Goal: Navigation & Orientation: Find specific page/section

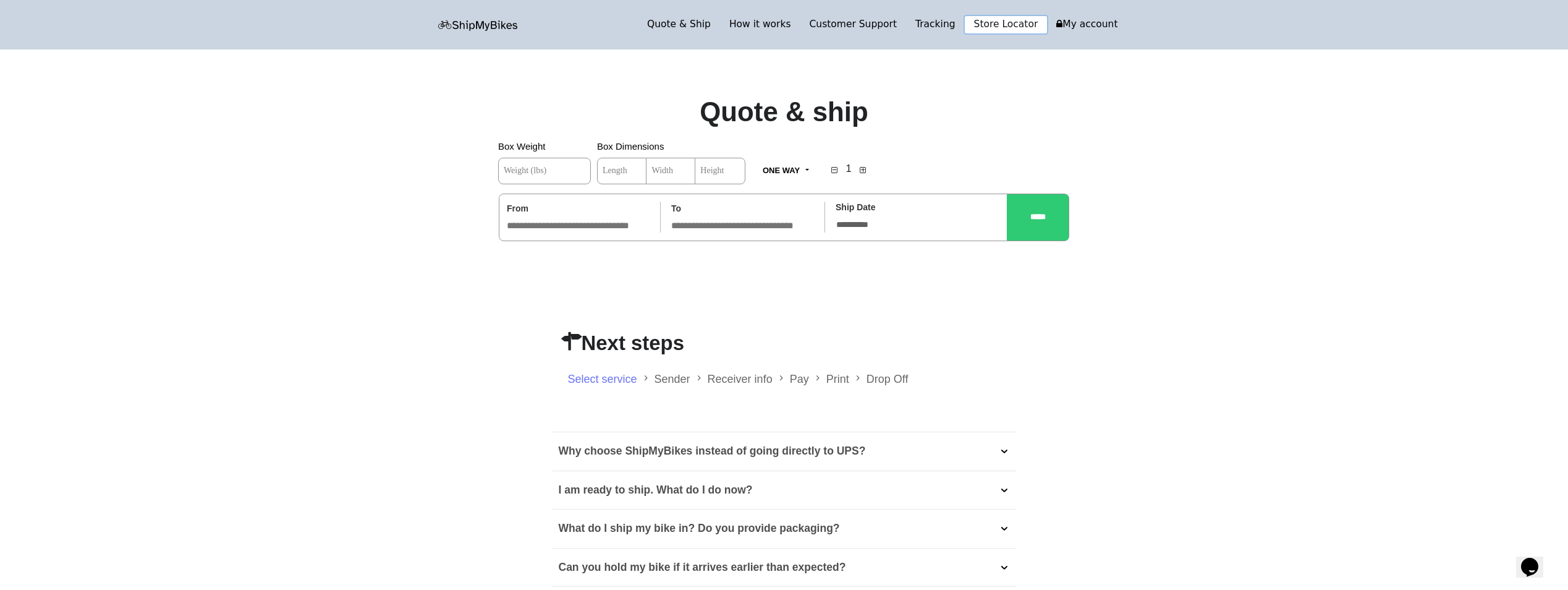
click at [1004, 23] on link "Store Locator" at bounding box center [1006, 25] width 83 height 17
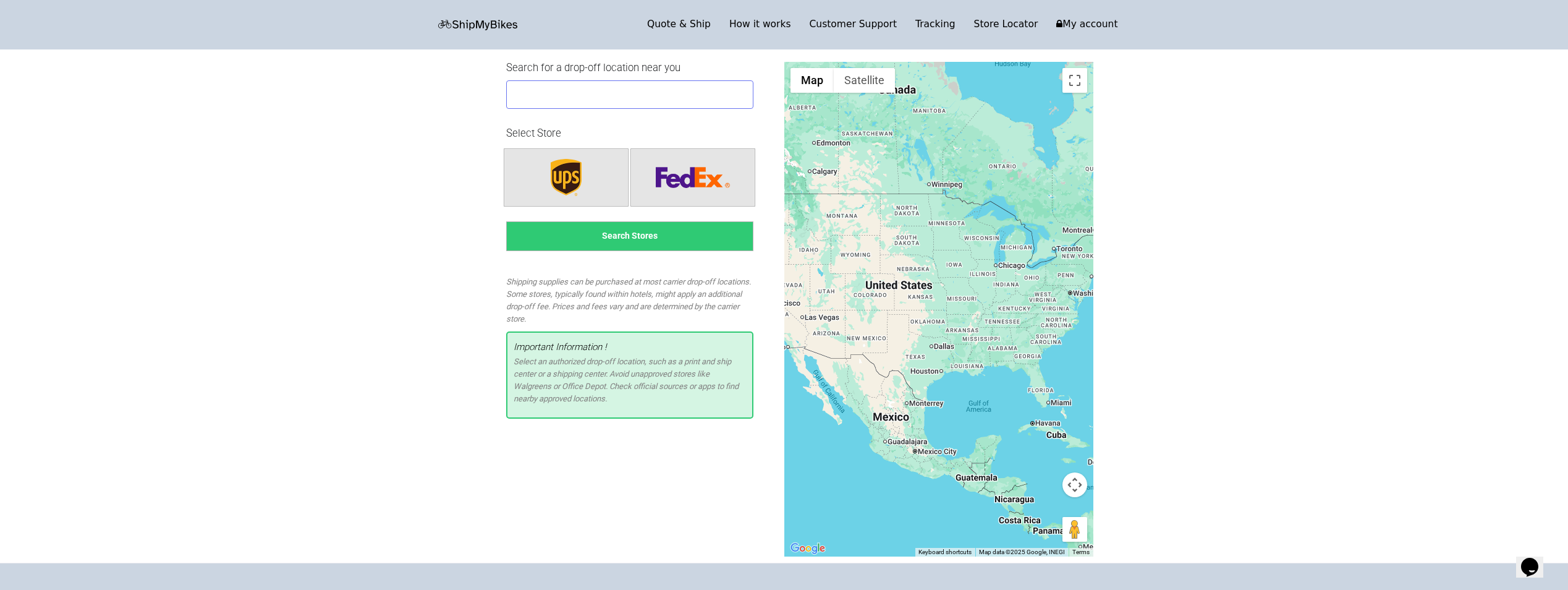
click at [565, 91] on input "text" at bounding box center [630, 95] width 247 height 29
type input "*****"
click at [616, 236] on button "Search Stores" at bounding box center [630, 236] width 247 height 30
click at [616, 234] on button "Search Stores" at bounding box center [630, 236] width 247 height 30
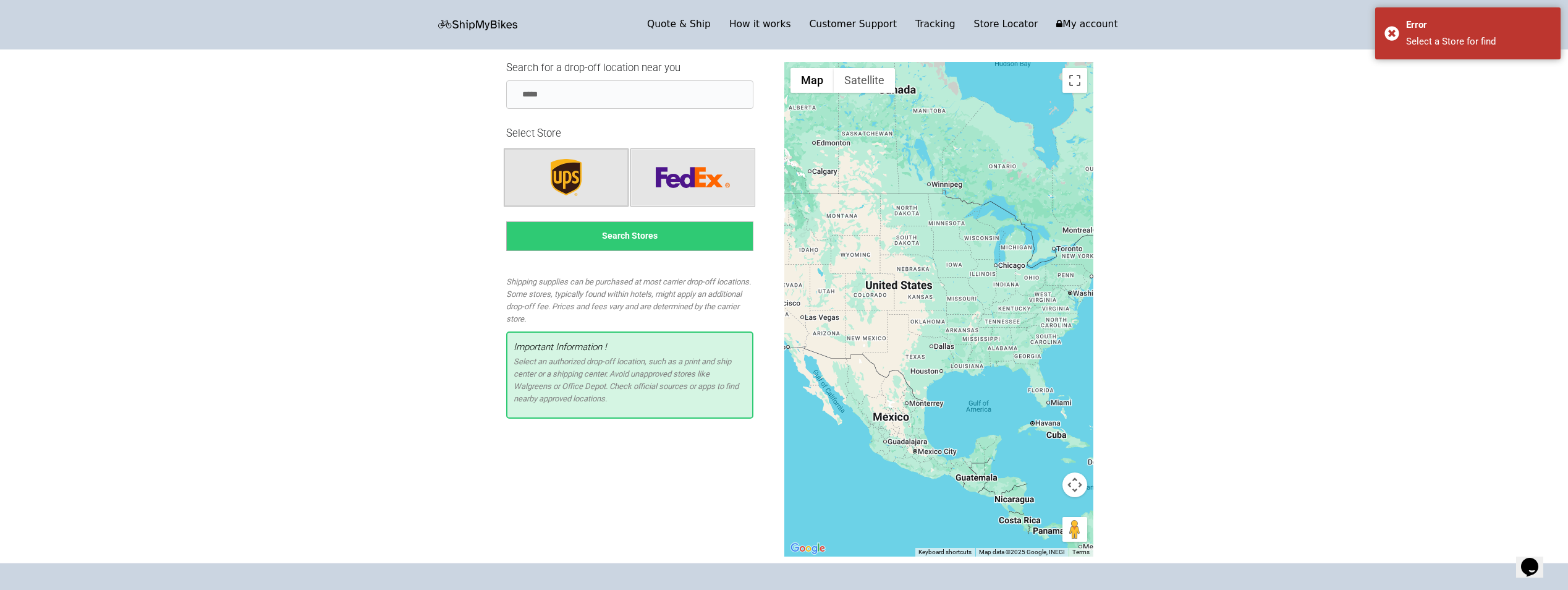
click at [572, 182] on img "button" at bounding box center [566, 177] width 44 height 49
click at [619, 235] on button "Search Stores" at bounding box center [630, 236] width 247 height 30
